Goal: Information Seeking & Learning: Learn about a topic

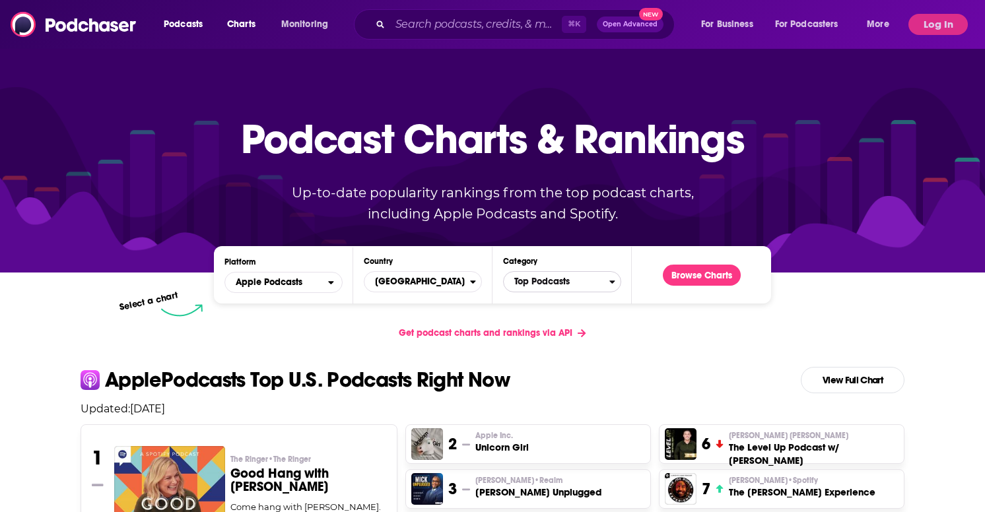
click at [551, 287] on span "Top Podcasts" at bounding box center [557, 282] width 106 height 22
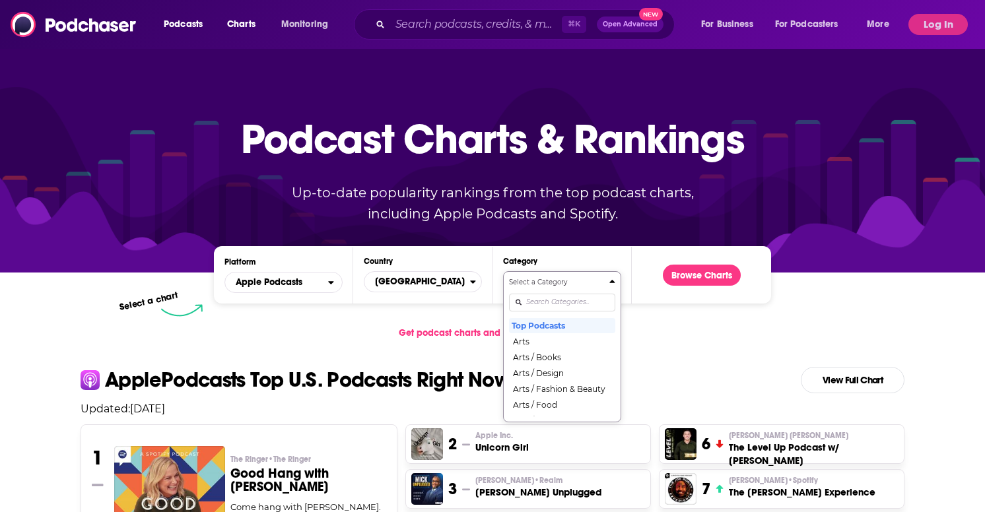
click at [551, 302] on div "Select a Category Top Podcasts Arts Arts / Books Arts / Design Arts / Fashion &…" at bounding box center [562, 346] width 106 height 139
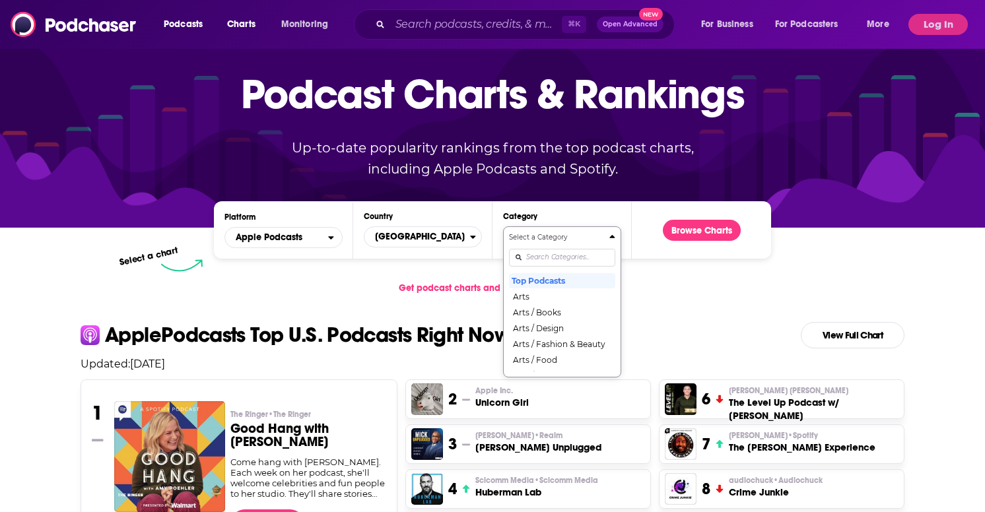
scroll to position [46, 0]
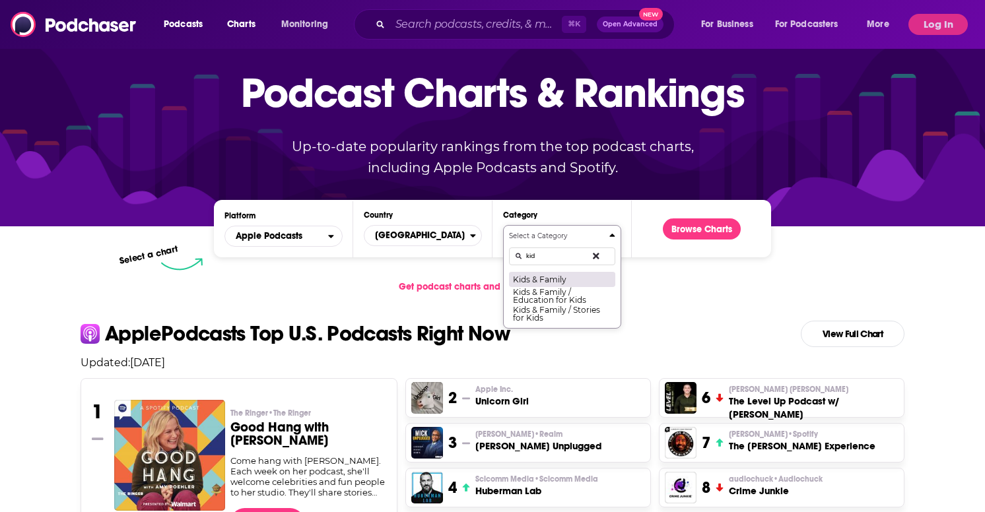
type input "kid"
click at [571, 281] on button "Kids & Family" at bounding box center [562, 279] width 106 height 16
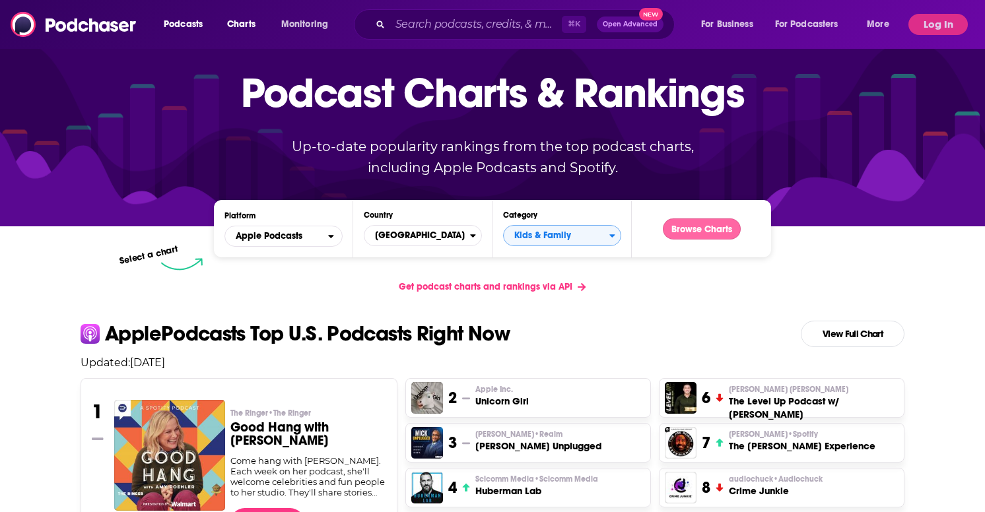
click at [684, 230] on button "Browse Charts" at bounding box center [702, 229] width 78 height 21
